Goal: Find specific page/section: Find specific page/section

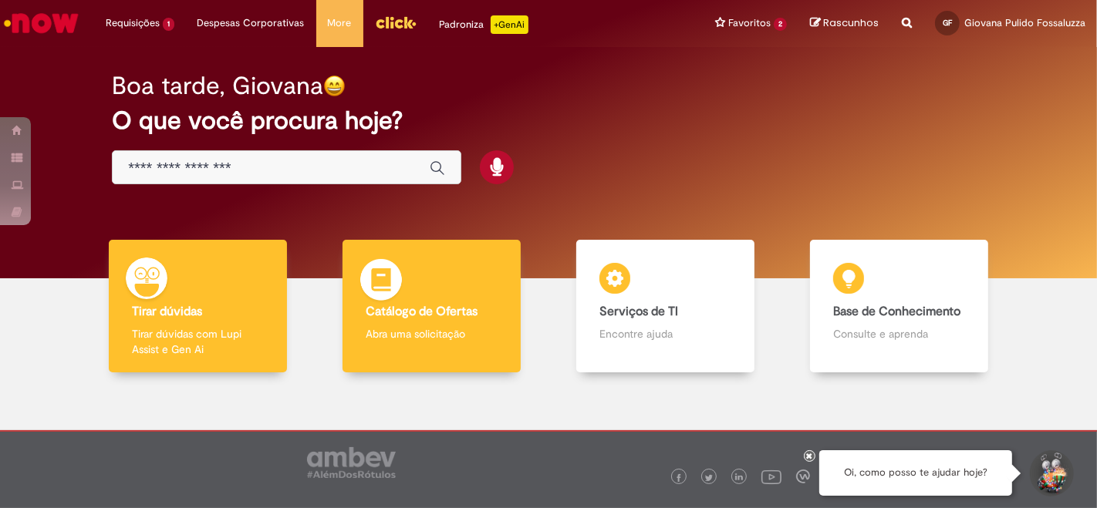
click at [454, 340] on body "Pular para o conteúdo da página Requisições 1 Exibir Todas as Solicitações Fret…" at bounding box center [548, 254] width 1097 height 508
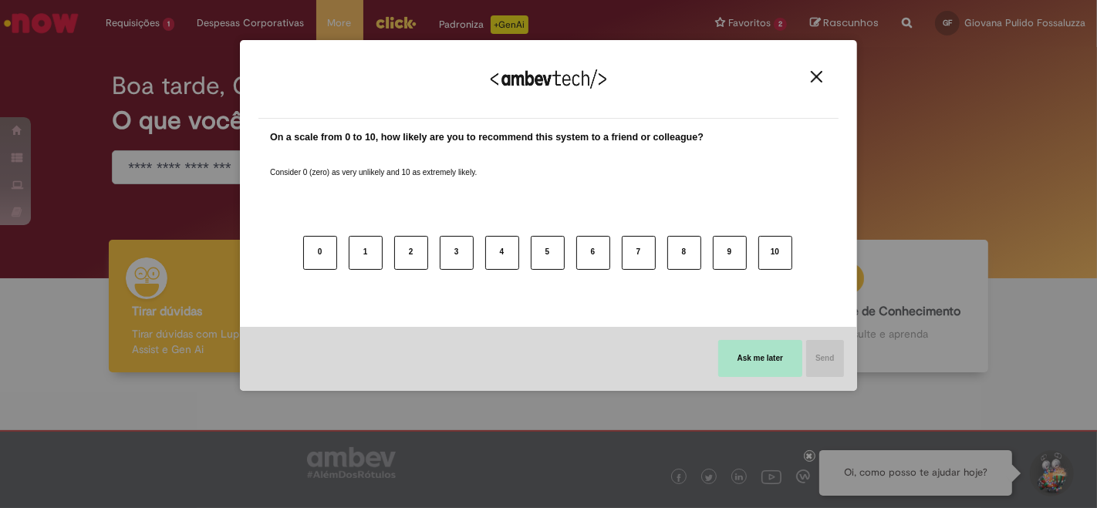
click at [777, 363] on button "Ask me later" at bounding box center [760, 358] width 84 height 37
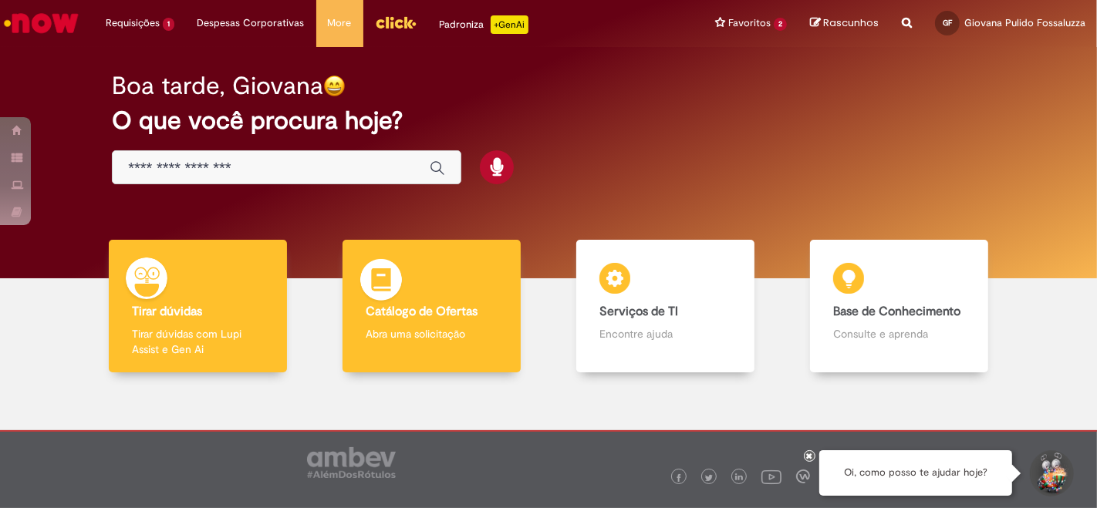
click at [469, 282] on div "Catálogo de Ofertas Catálogo de Ofertas Abra uma solicitação" at bounding box center [432, 306] width 178 height 133
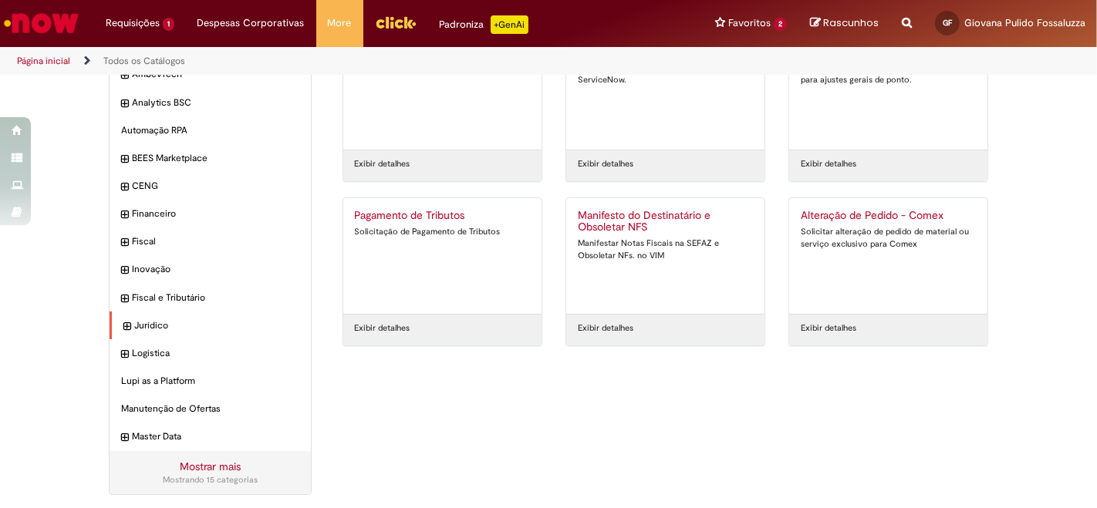
scroll to position [90, 0]
click at [199, 459] on link "Mostrar mais" at bounding box center [210, 465] width 61 height 14
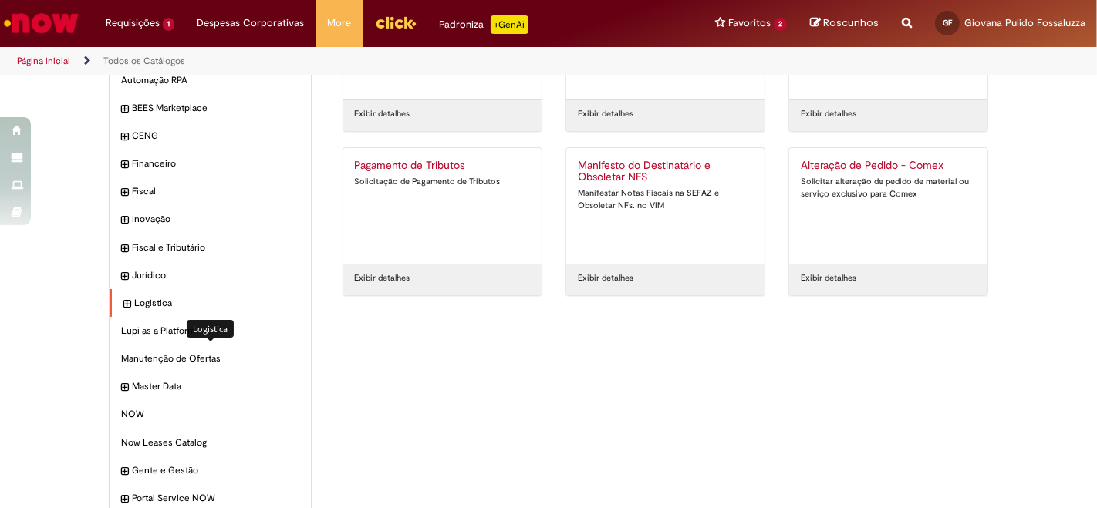
scroll to position [176, 0]
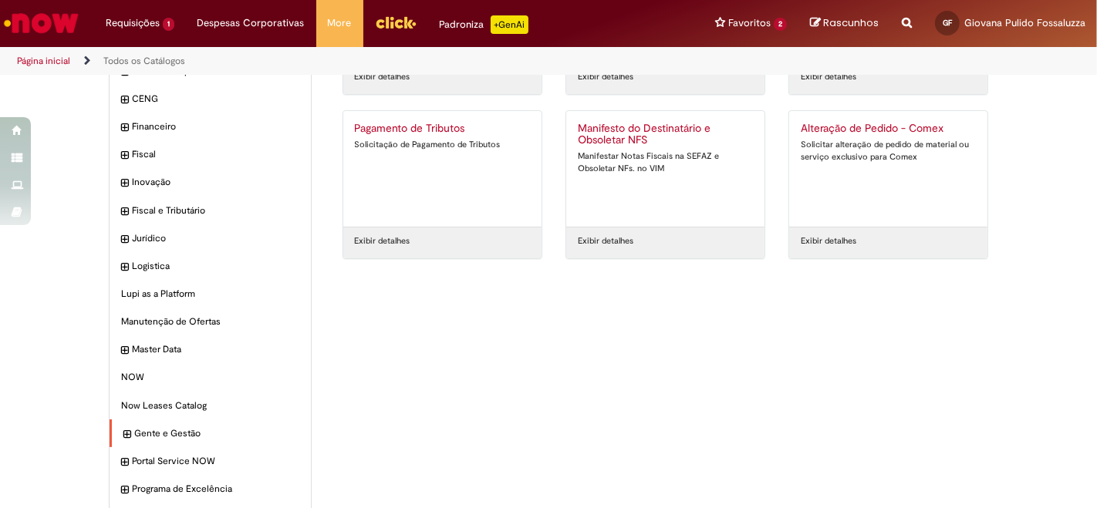
click at [202, 424] on div "Gente e Gestão Itens" at bounding box center [210, 434] width 201 height 29
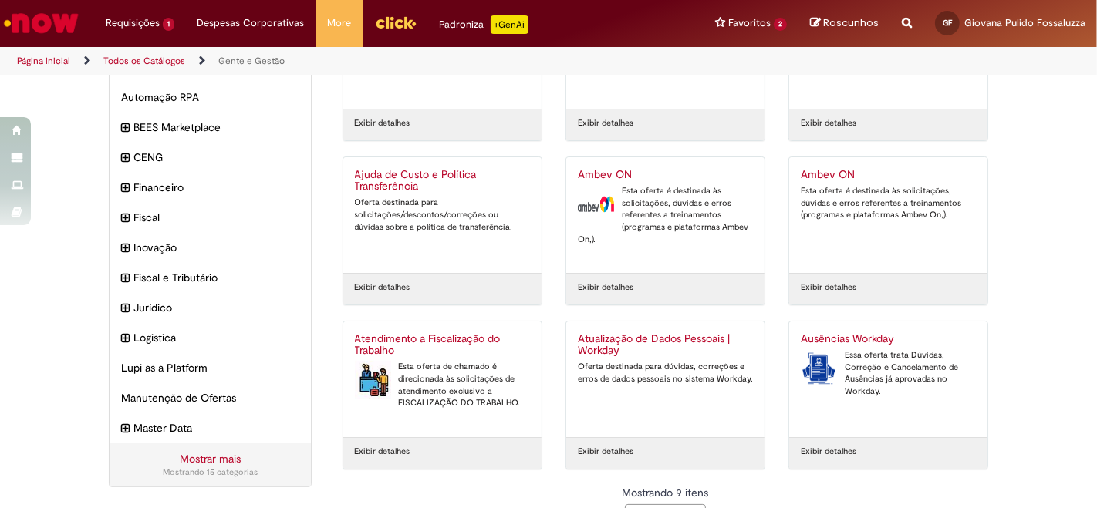
scroll to position [165, 0]
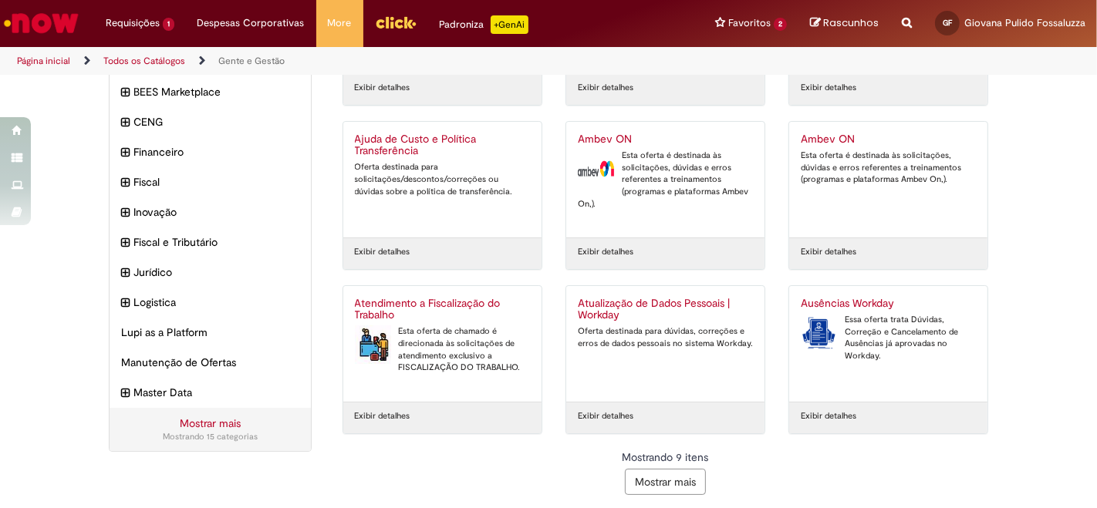
click at [663, 471] on button "Mostrar mais" at bounding box center [665, 482] width 81 height 26
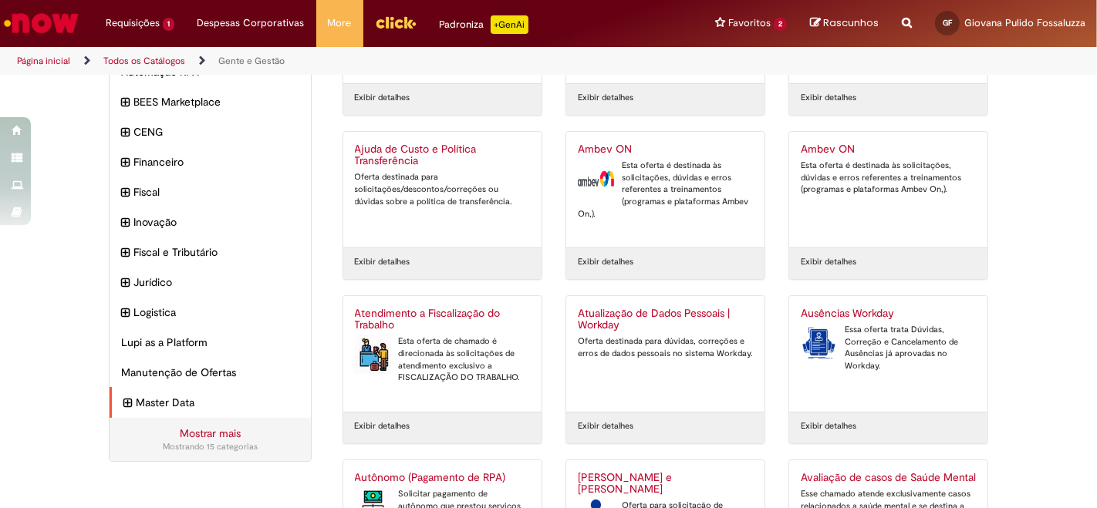
scroll to position [141, 0]
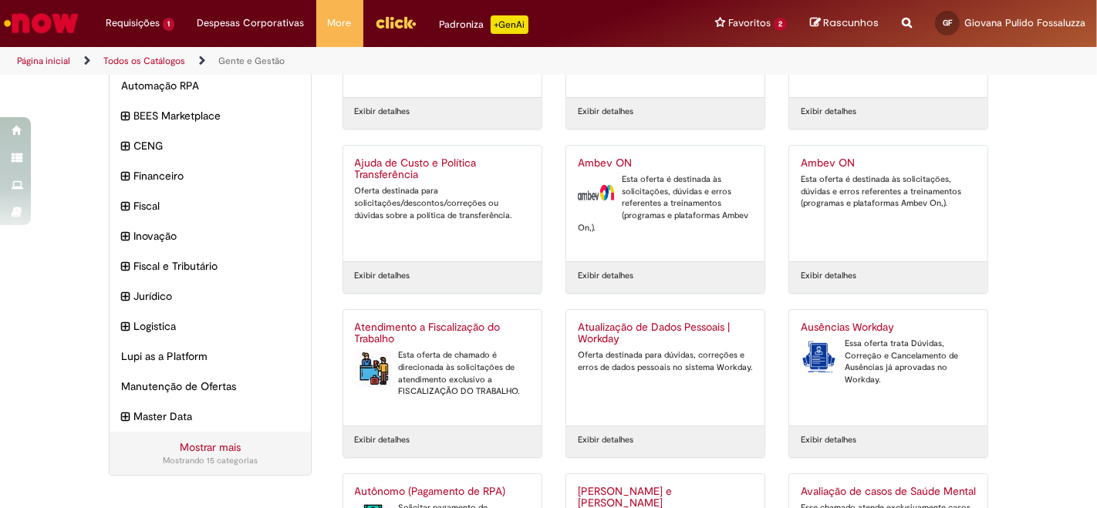
click at [225, 448] on link "Mostrar mais" at bounding box center [210, 447] width 61 height 14
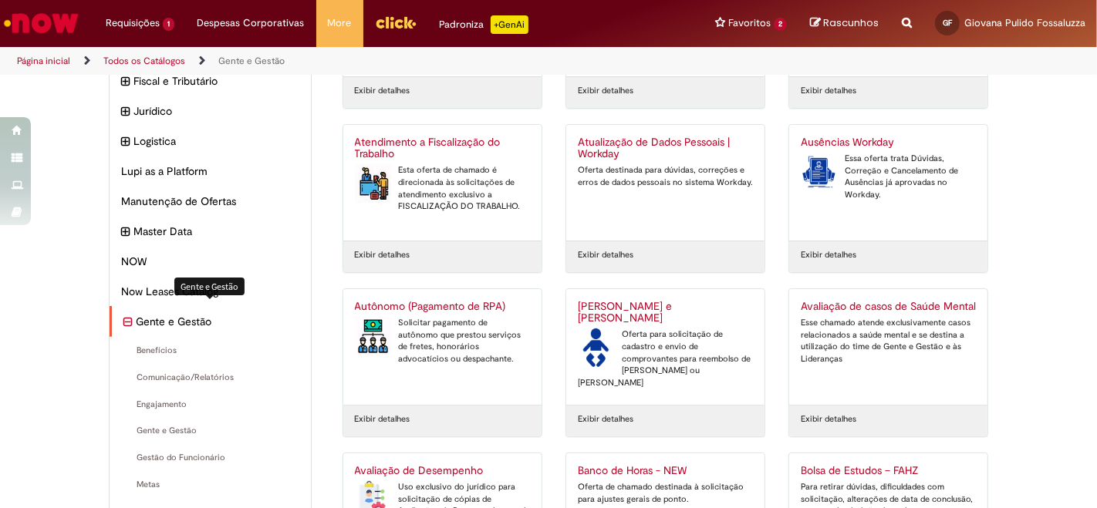
scroll to position [412, 0]
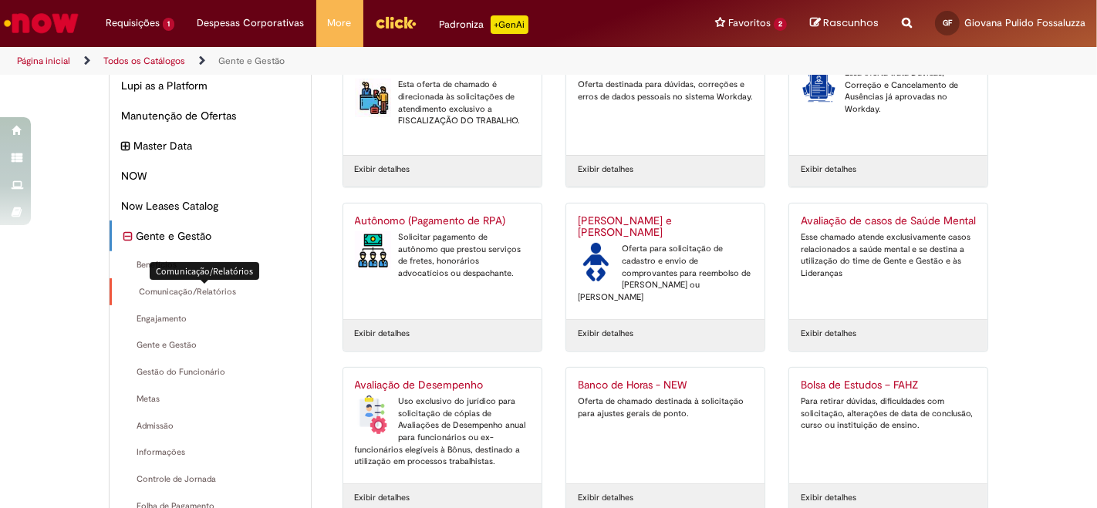
click at [195, 287] on span "Comunicação/Relatórios Itens" at bounding box center [211, 292] width 176 height 12
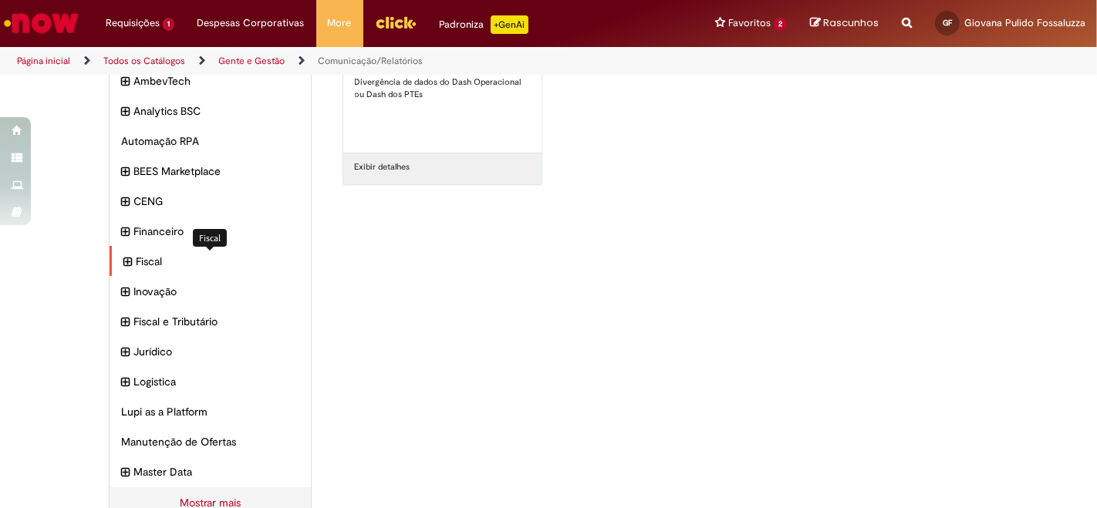
scroll to position [123, 0]
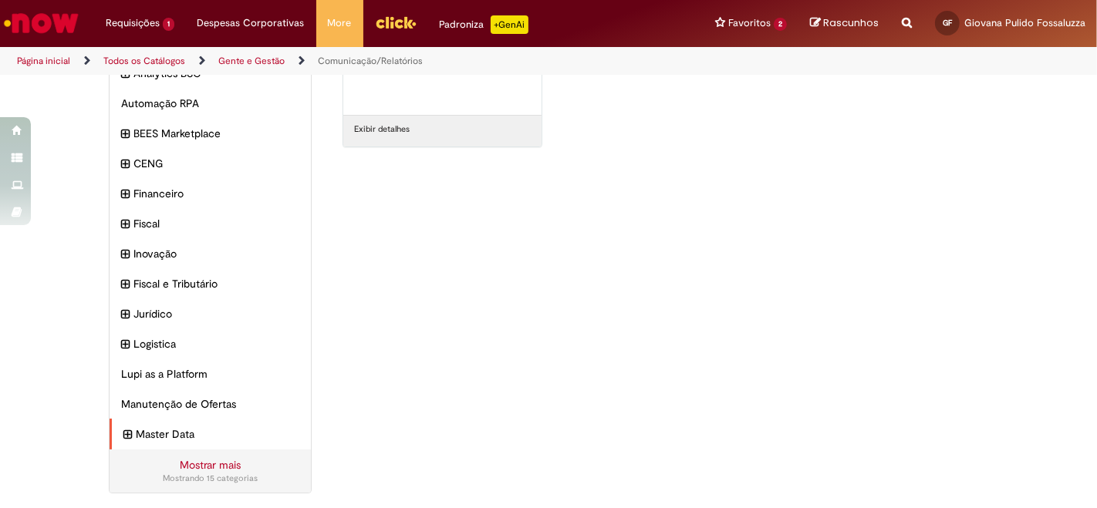
drag, startPoint x: 194, startPoint y: 446, endPoint x: 196, endPoint y: 465, distance: 19.4
click at [196, 457] on div "Categorias Alteração de pedido Itens AmbevTech Itens Analytics BSC Itens Automa…" at bounding box center [210, 231] width 203 height 526
click at [196, 467] on link "Mostrar mais" at bounding box center [210, 465] width 61 height 14
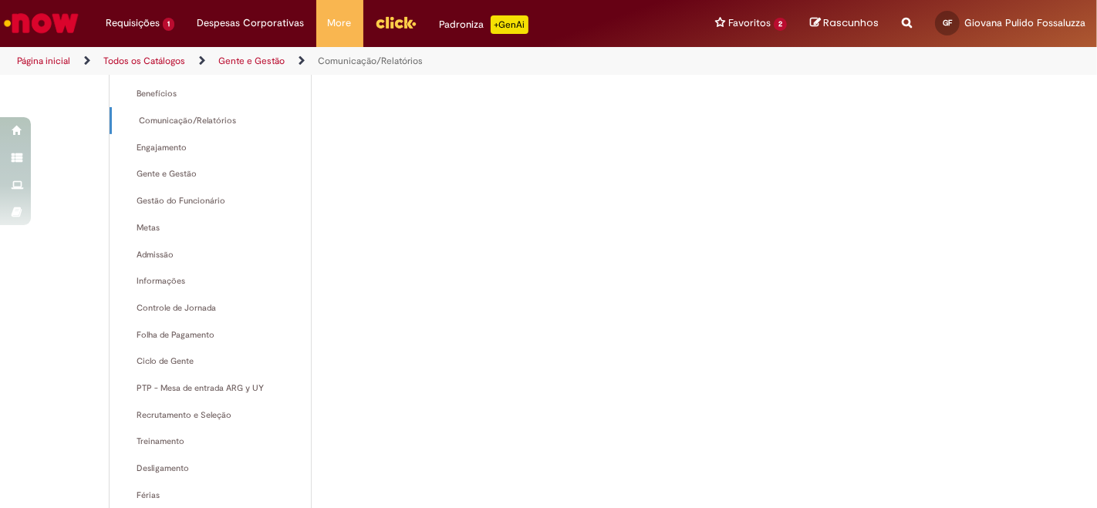
click at [496, 265] on div "Categorias Alteração de pedido Itens AmbevTech Itens Analytics BSC Itens Automa…" at bounding box center [548, 158] width 903 height 1301
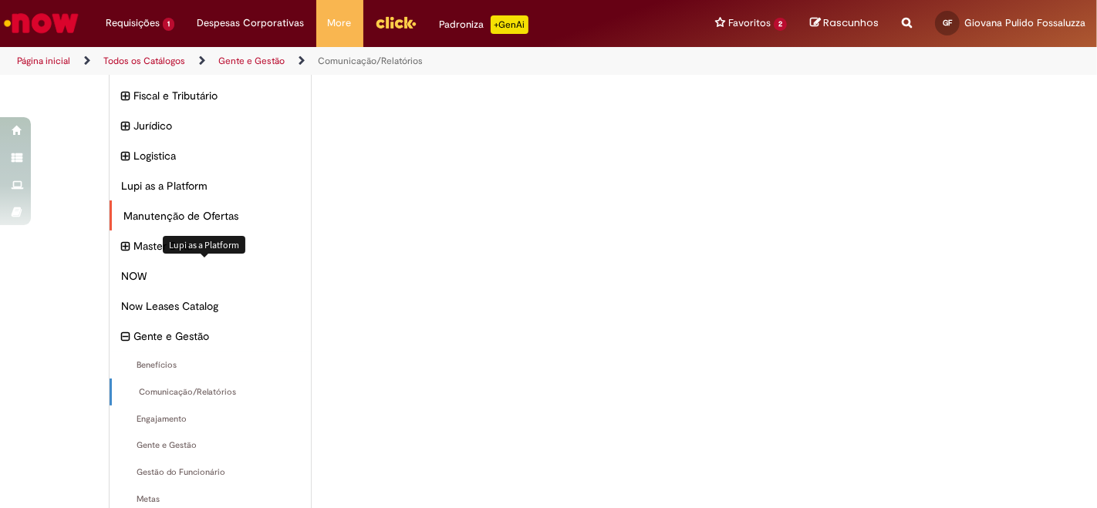
scroll to position [212, 0]
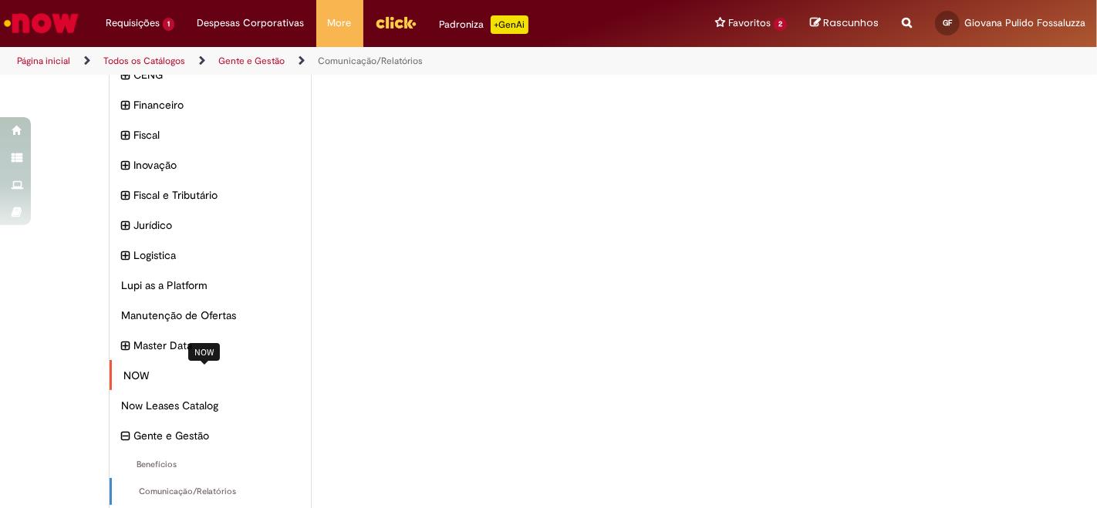
click at [139, 368] on span "NOW Itens" at bounding box center [211, 375] width 176 height 15
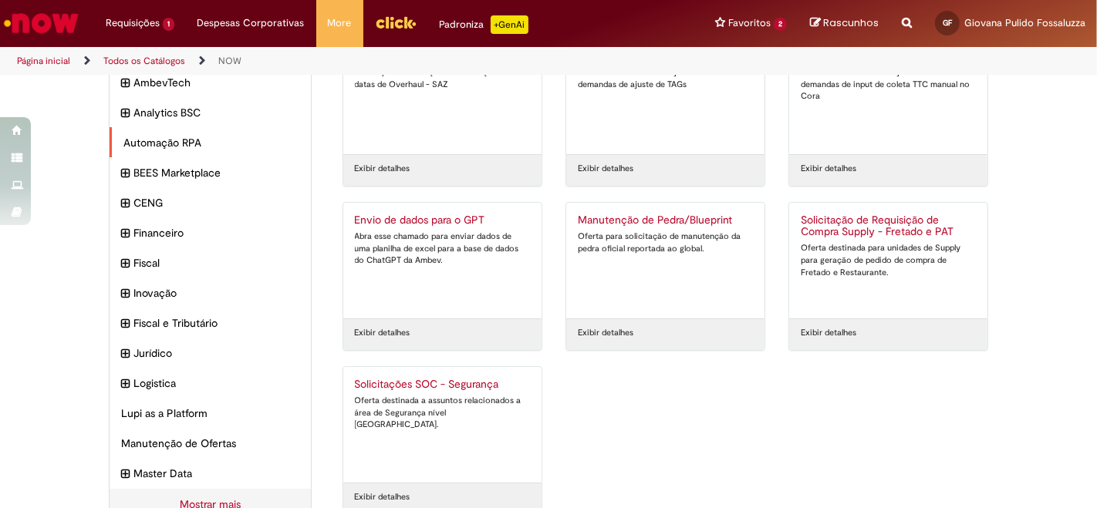
scroll to position [123, 0]
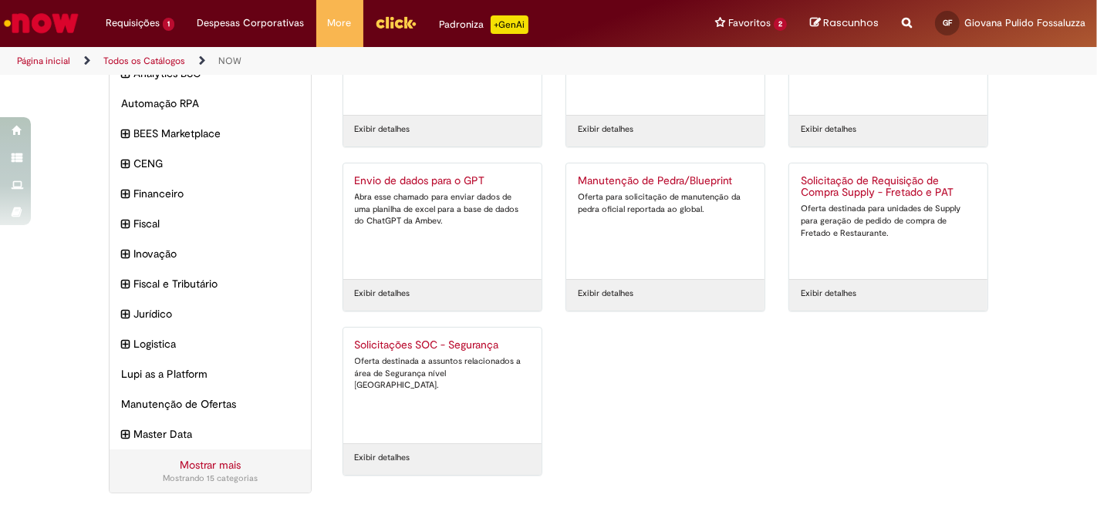
click at [213, 458] on link "Mostrar mais" at bounding box center [210, 465] width 61 height 14
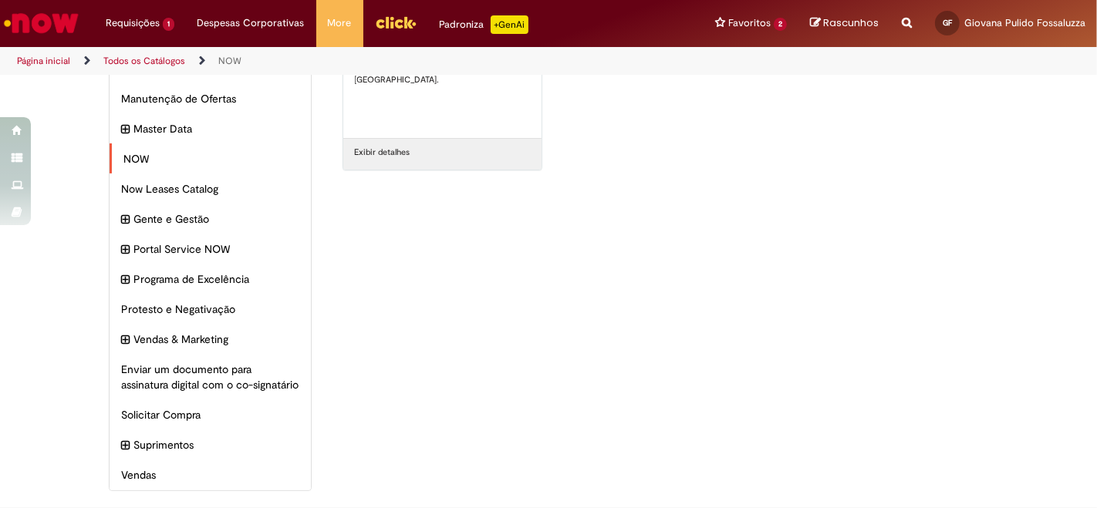
scroll to position [443, 0]
